Goal: Task Accomplishment & Management: Manage account settings

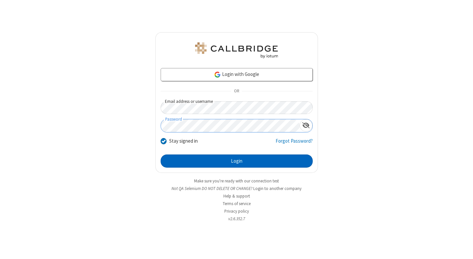
click at [237, 161] on button "Login" at bounding box center [237, 160] width 152 height 13
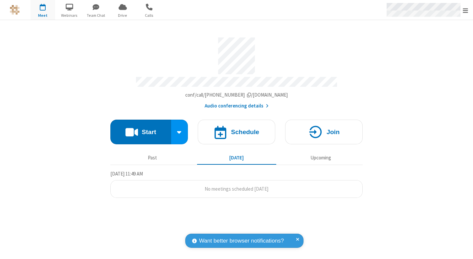
click at [466, 10] on span "Open menu" at bounding box center [465, 10] width 5 height 7
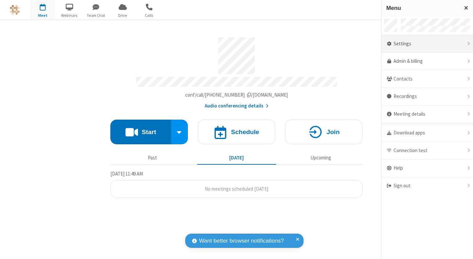
click at [427, 44] on div "Settings" at bounding box center [428, 44] width 92 height 18
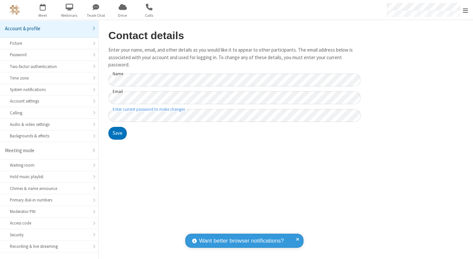
scroll to position [51, 0]
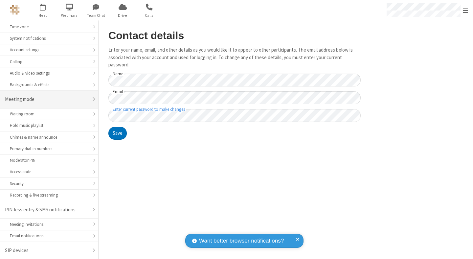
click at [47, 99] on div "Meeting mode" at bounding box center [46, 100] width 83 height 8
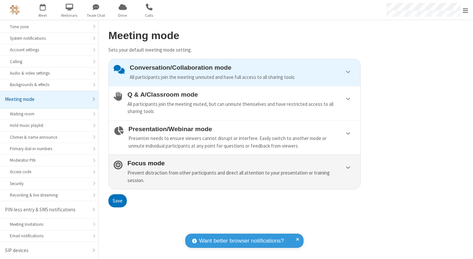
click at [235, 172] on div "Prevent distraction from other participants and direct all attention to your pr…" at bounding box center [241, 176] width 228 height 15
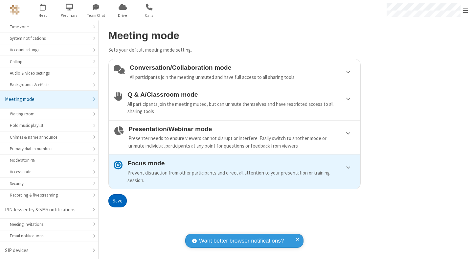
click at [117, 200] on button "Save" at bounding box center [117, 200] width 18 height 13
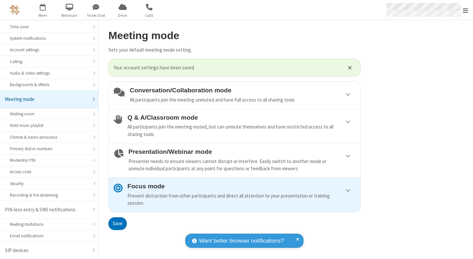
click at [466, 10] on span "Open menu" at bounding box center [465, 10] width 5 height 7
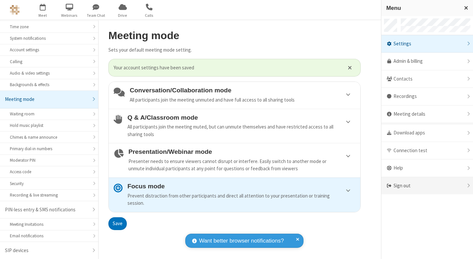
click at [427, 186] on div "Sign out" at bounding box center [428, 185] width 92 height 17
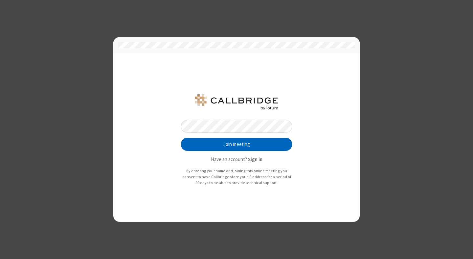
click at [237, 144] on button "Join meeting" at bounding box center [236, 144] width 111 height 13
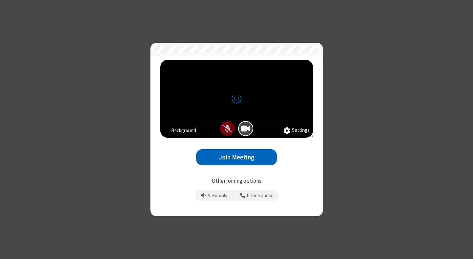
click at [237, 157] on button "Join Meeting" at bounding box center [236, 157] width 81 height 16
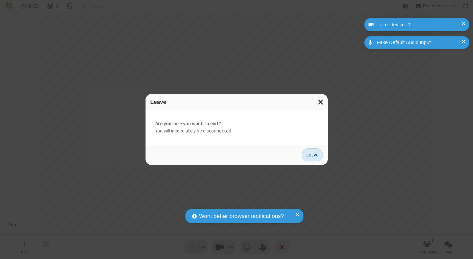
click at [312, 154] on button "Leave" at bounding box center [312, 154] width 21 height 13
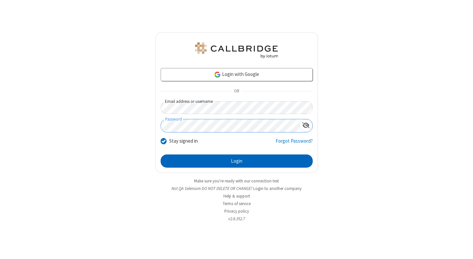
click at [237, 161] on button "Login" at bounding box center [237, 160] width 152 height 13
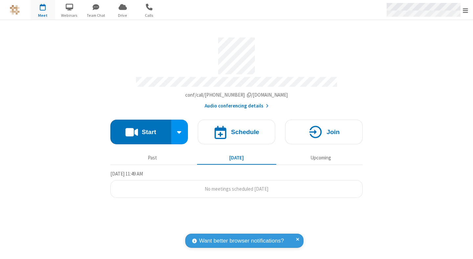
click at [466, 10] on span "Open menu" at bounding box center [465, 10] width 5 height 7
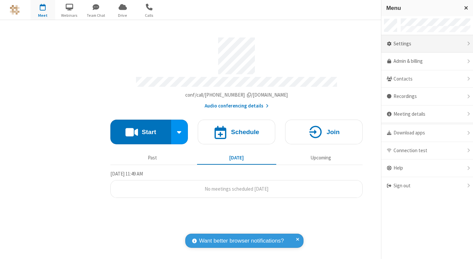
click at [427, 44] on div "Settings" at bounding box center [428, 44] width 92 height 18
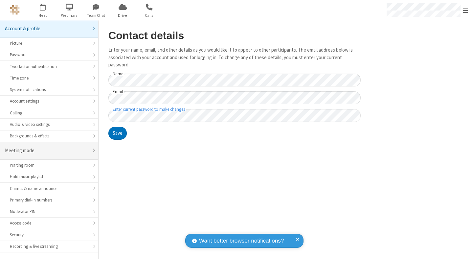
click at [47, 147] on div "Meeting mode" at bounding box center [46, 151] width 83 height 8
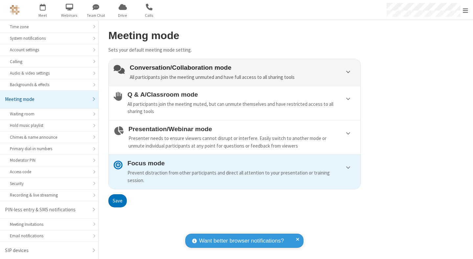
click at [235, 72] on div "Conversation/Collaboration mode All participants join the meeting unmuted and h…" at bounding box center [243, 72] width 226 height 17
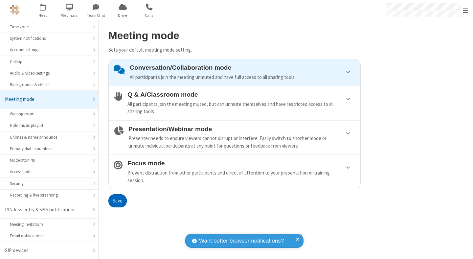
click at [117, 200] on button "Save" at bounding box center [117, 200] width 18 height 13
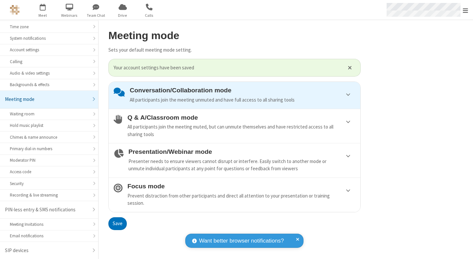
click at [466, 10] on span "Open menu" at bounding box center [465, 10] width 5 height 7
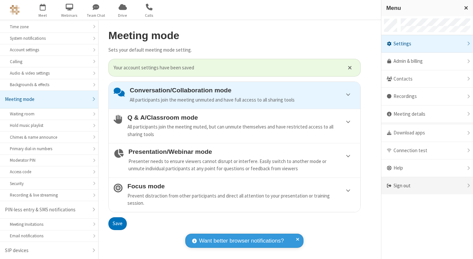
click at [430, 186] on div "Sign out" at bounding box center [428, 185] width 92 height 17
